Goal: Find specific page/section: Find specific page/section

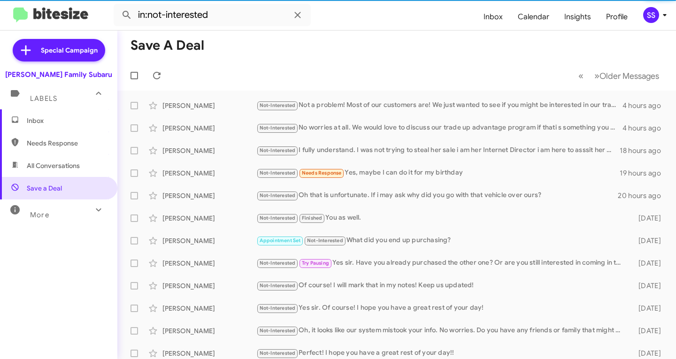
click at [69, 122] on span "Inbox" at bounding box center [67, 120] width 80 height 9
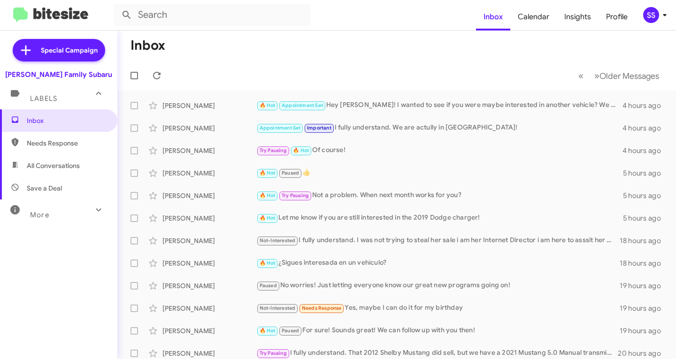
click at [67, 187] on span "Save a Deal" at bounding box center [58, 188] width 117 height 23
type input "in:not-interested"
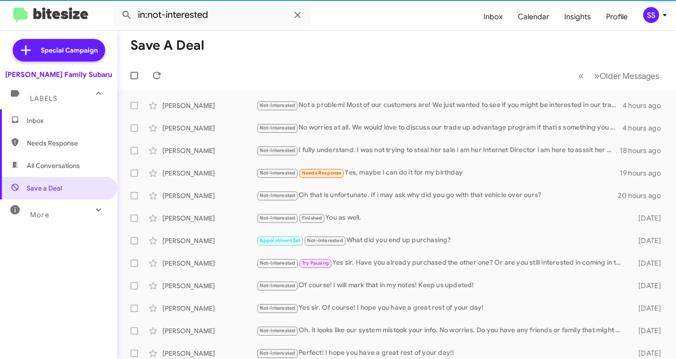
click at [75, 124] on span "Inbox" at bounding box center [67, 120] width 80 height 9
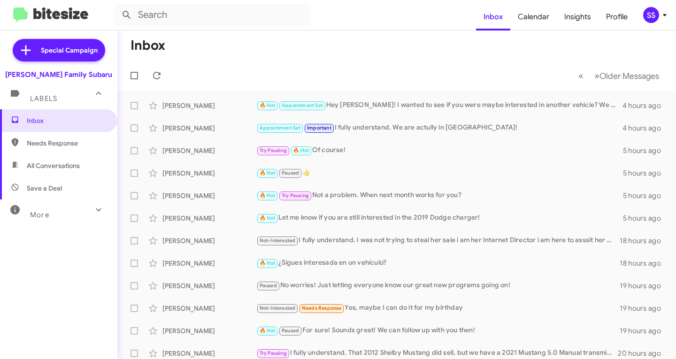
drag, startPoint x: 80, startPoint y: 191, endPoint x: 76, endPoint y: 187, distance: 5.0
click at [80, 191] on span "Save a Deal" at bounding box center [58, 188] width 117 height 23
type input "in:not-interested"
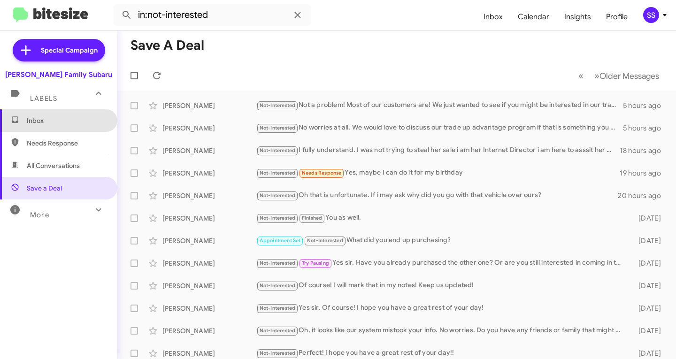
click at [65, 128] on span "Inbox" at bounding box center [58, 120] width 117 height 23
